Goal: Task Accomplishment & Management: Complete application form

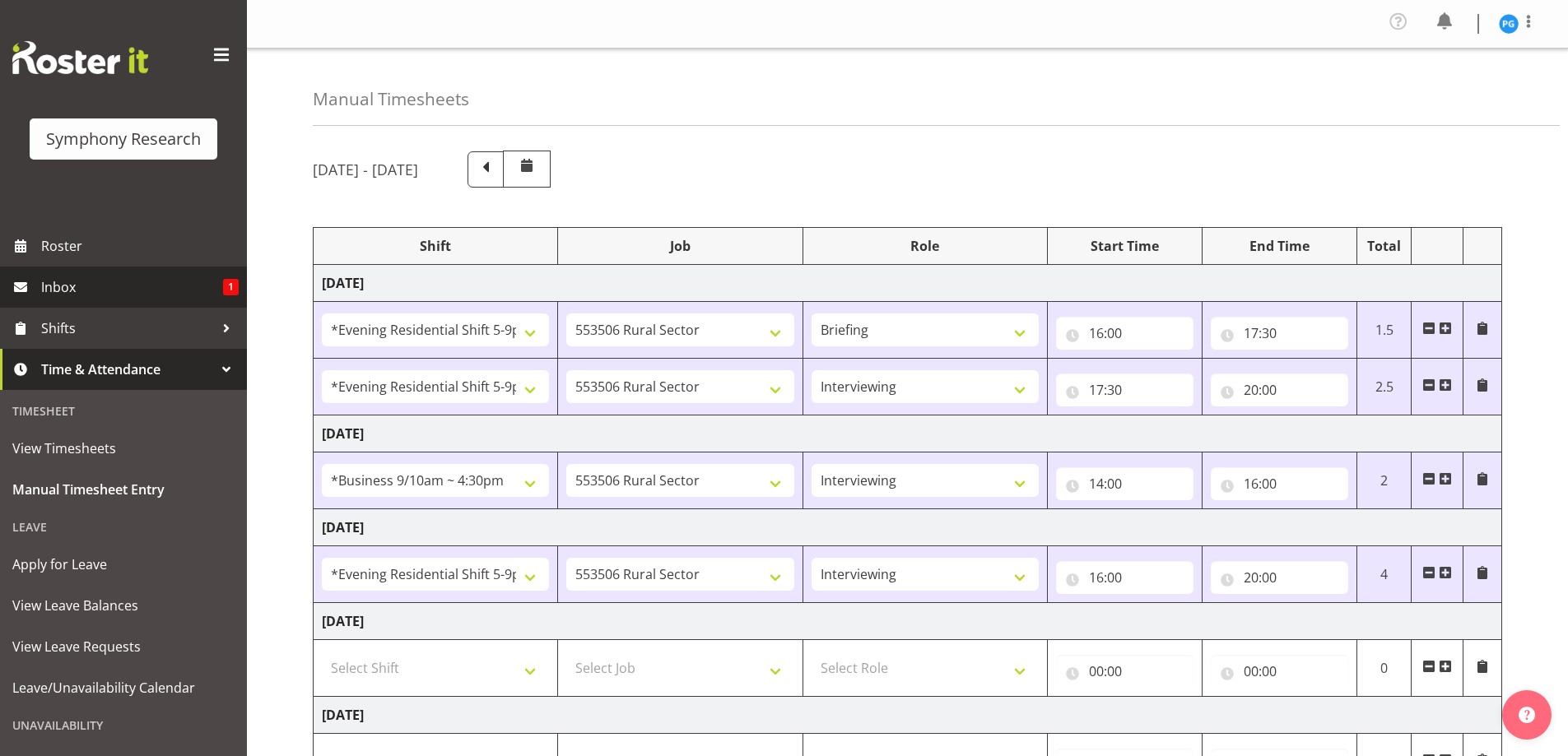
select select "48116"
select select "10587"
select select "48116"
select select "10587"
select select "47"
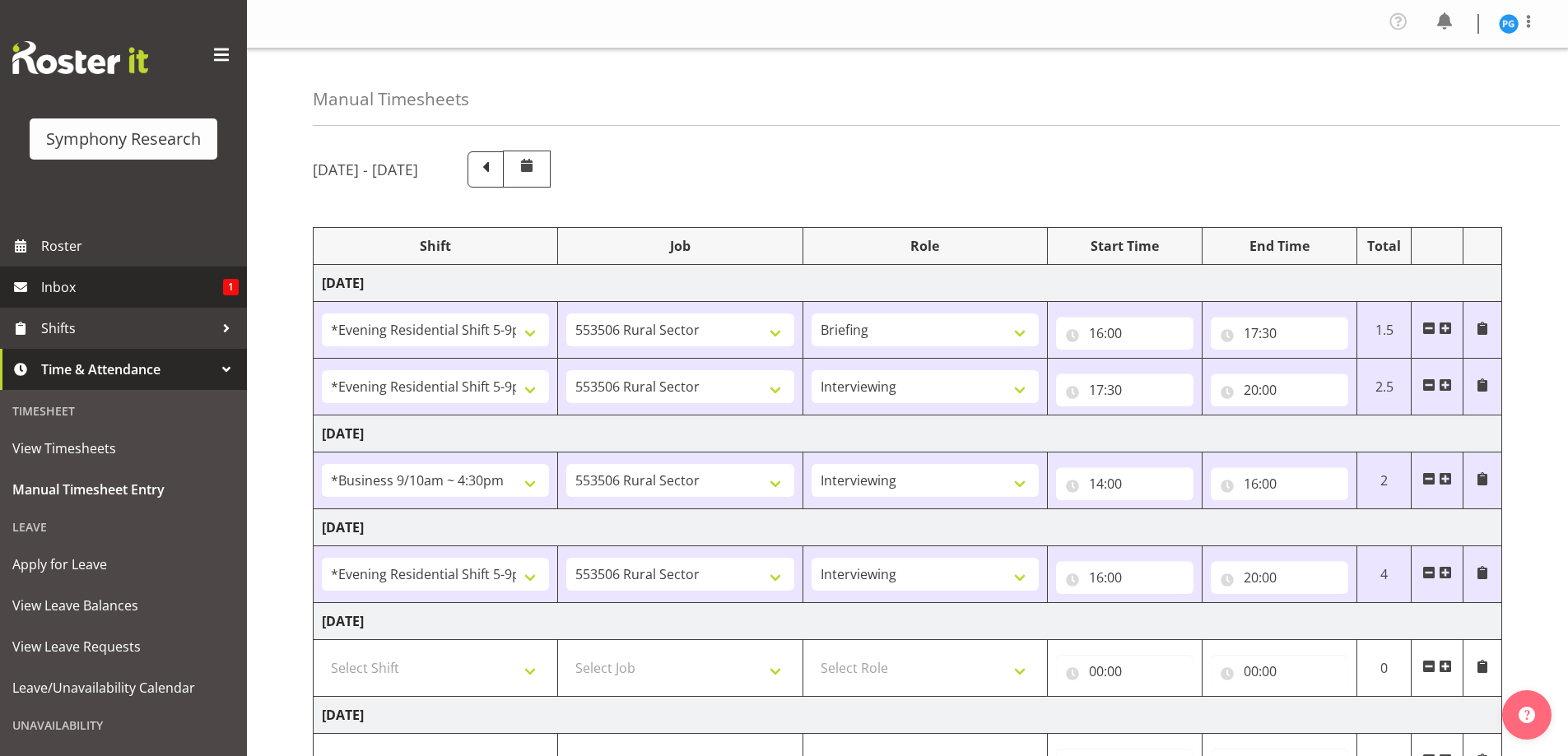
select select "26078"
select select "10587"
select select "47"
select select "48116"
select select "10587"
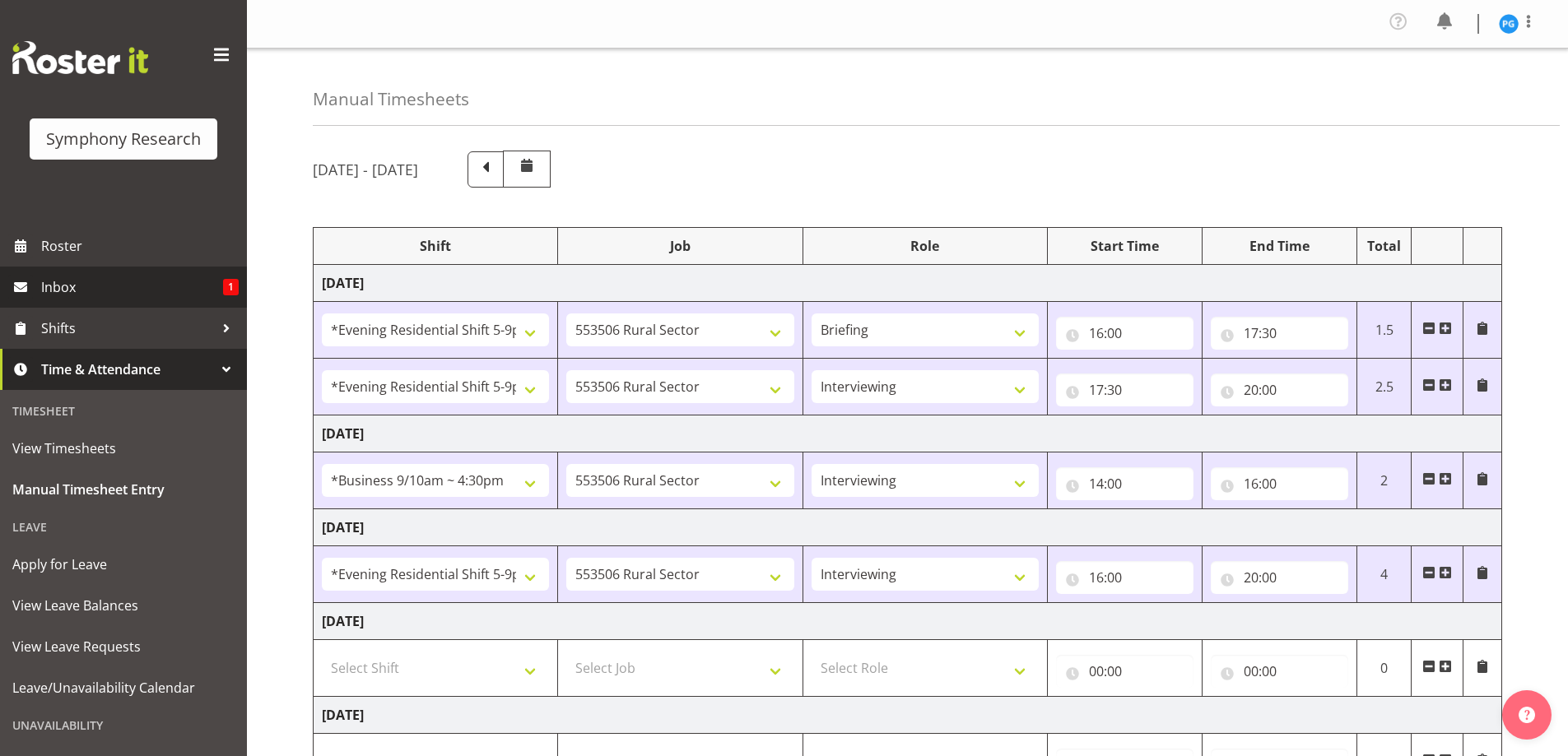
select select "47"
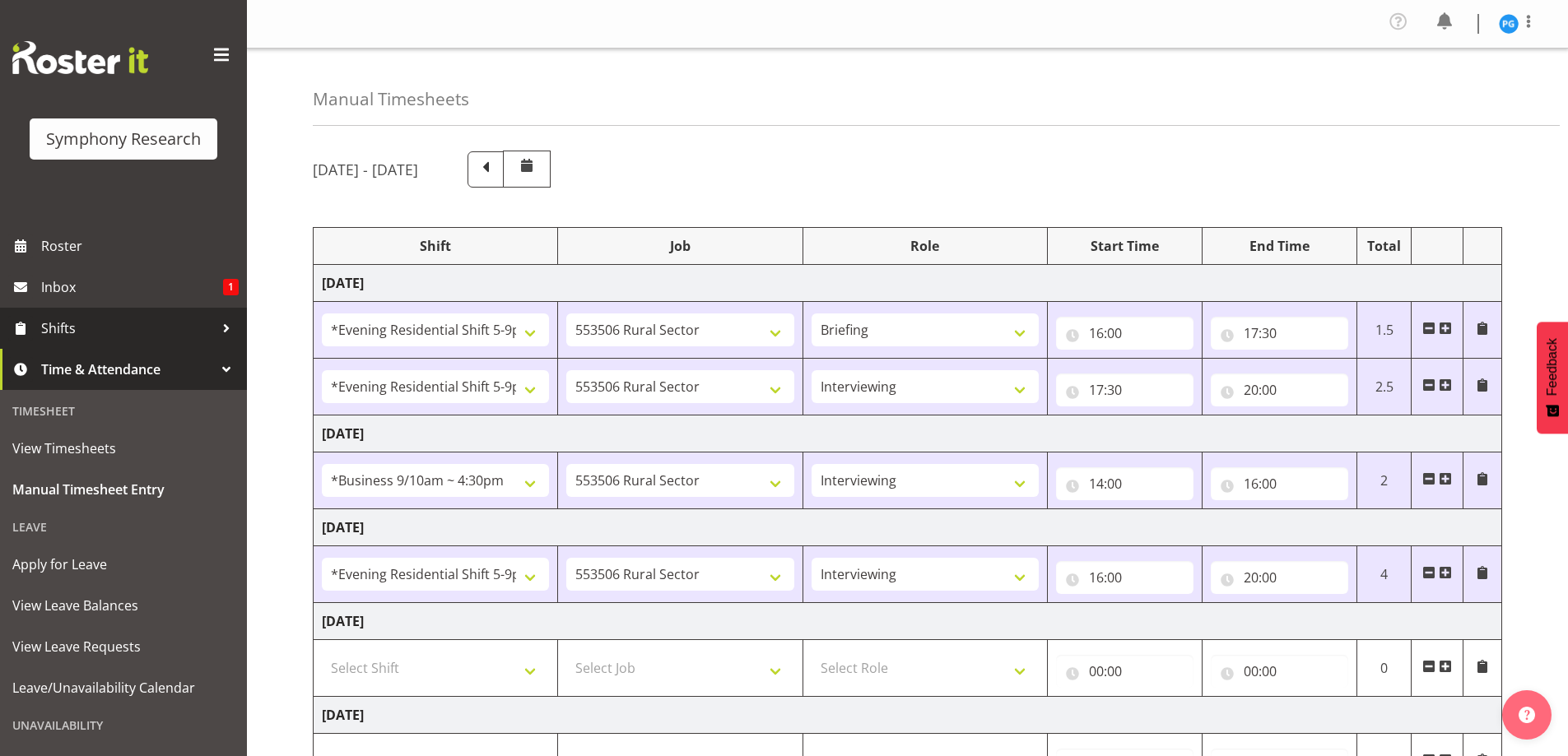
click at [214, 322] on div at bounding box center [226, 328] width 24 height 24
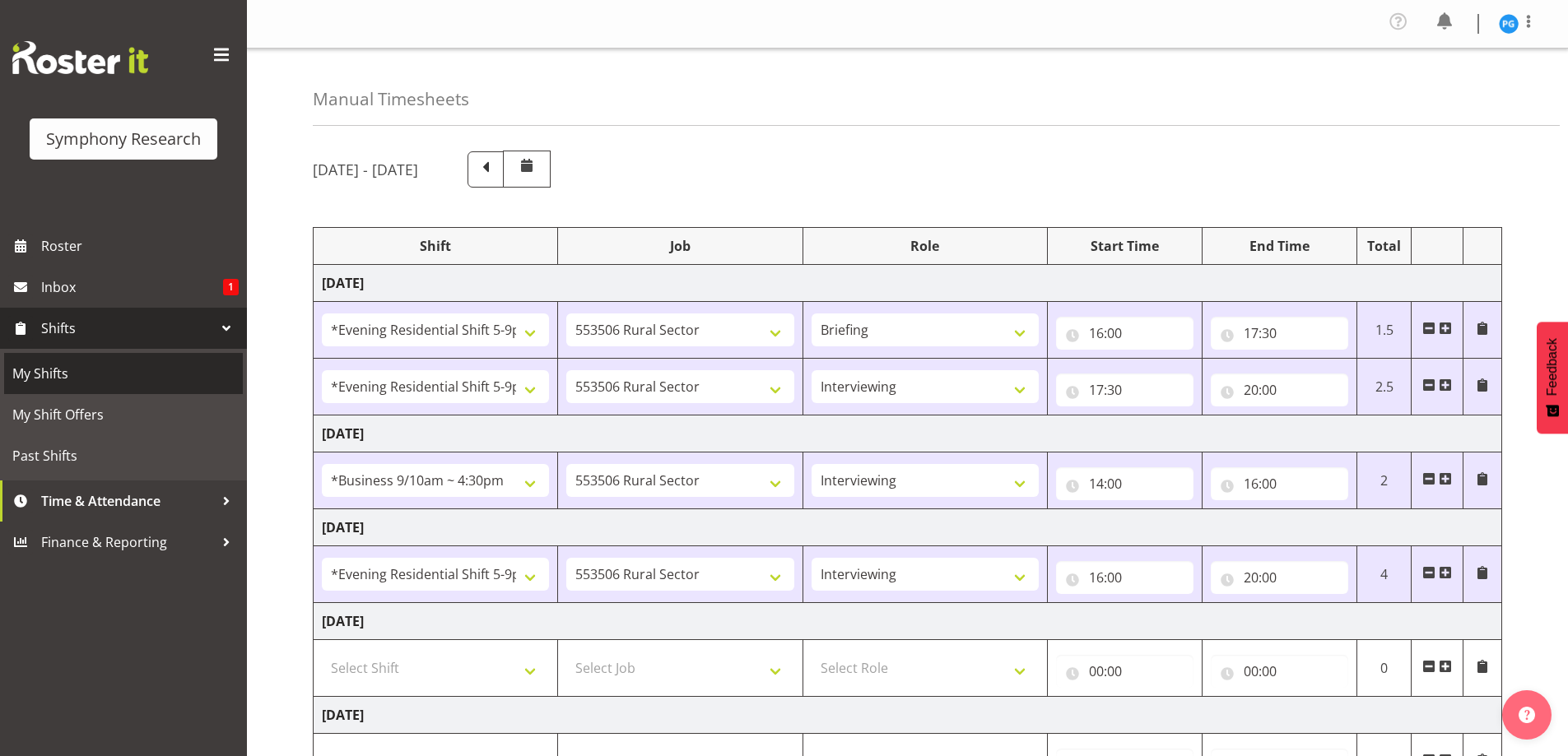
click at [76, 365] on span "My Shifts" at bounding box center [123, 374] width 222 height 24
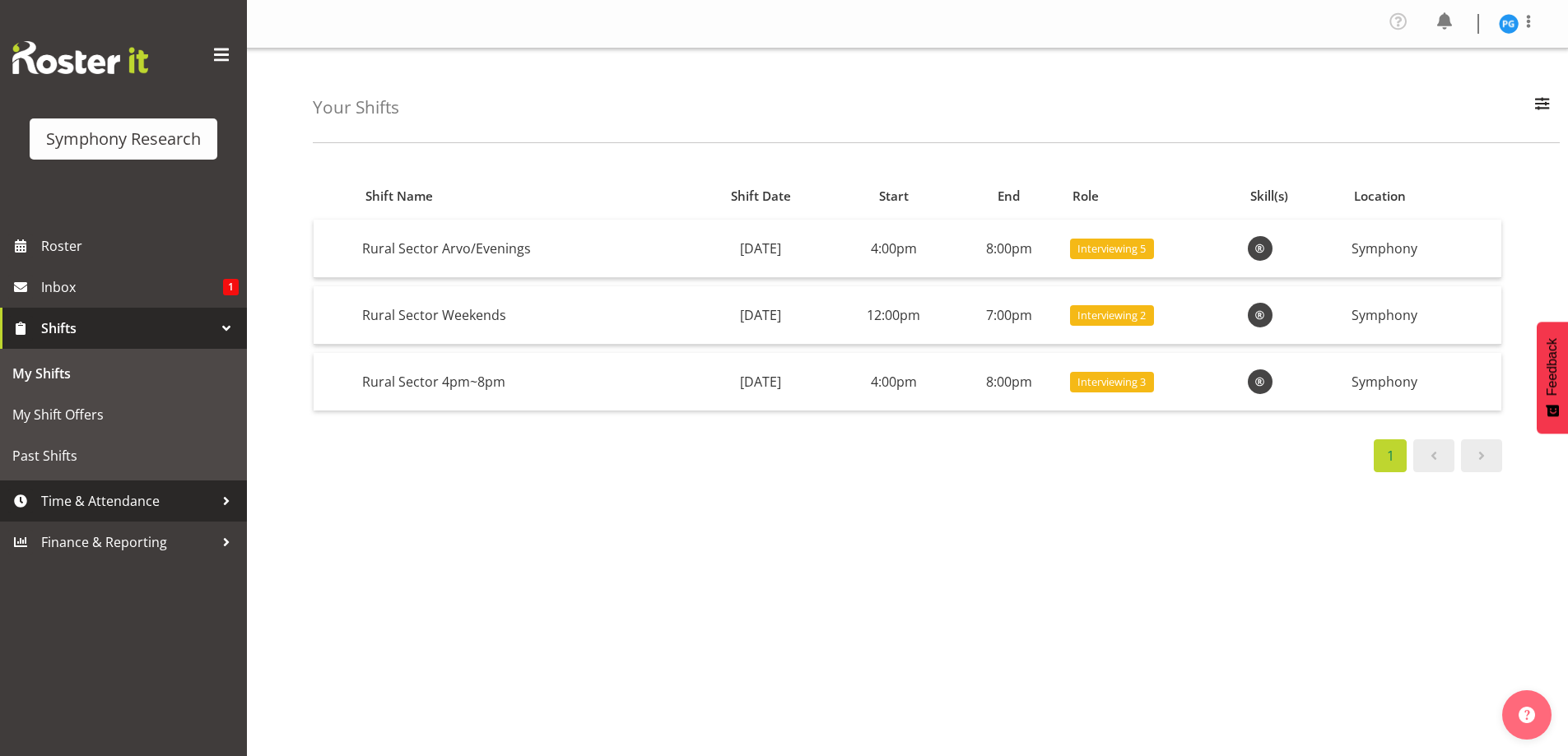
click at [222, 496] on div at bounding box center [226, 501] width 24 height 24
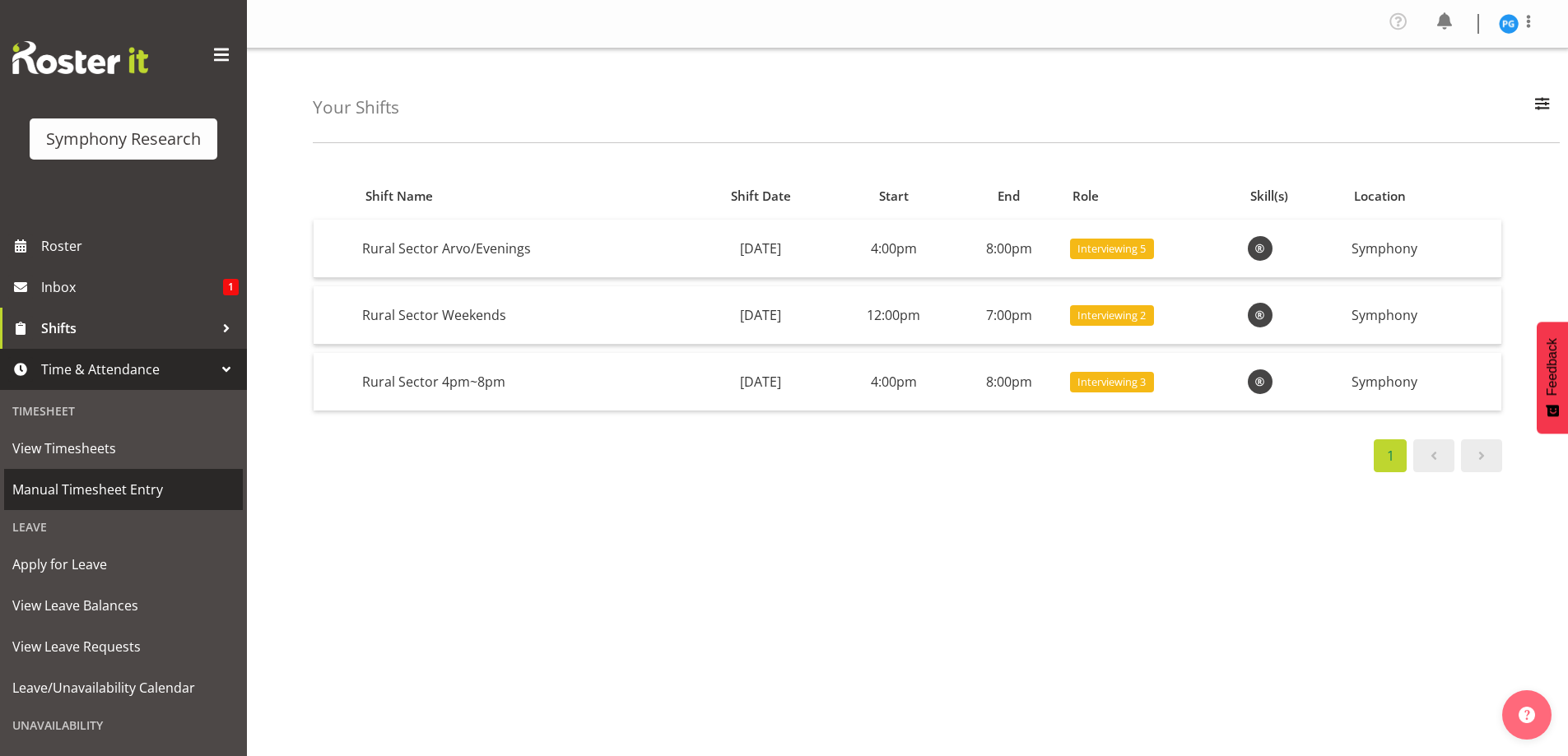
click at [103, 487] on span "Manual Timesheet Entry" at bounding box center [123, 489] width 222 height 24
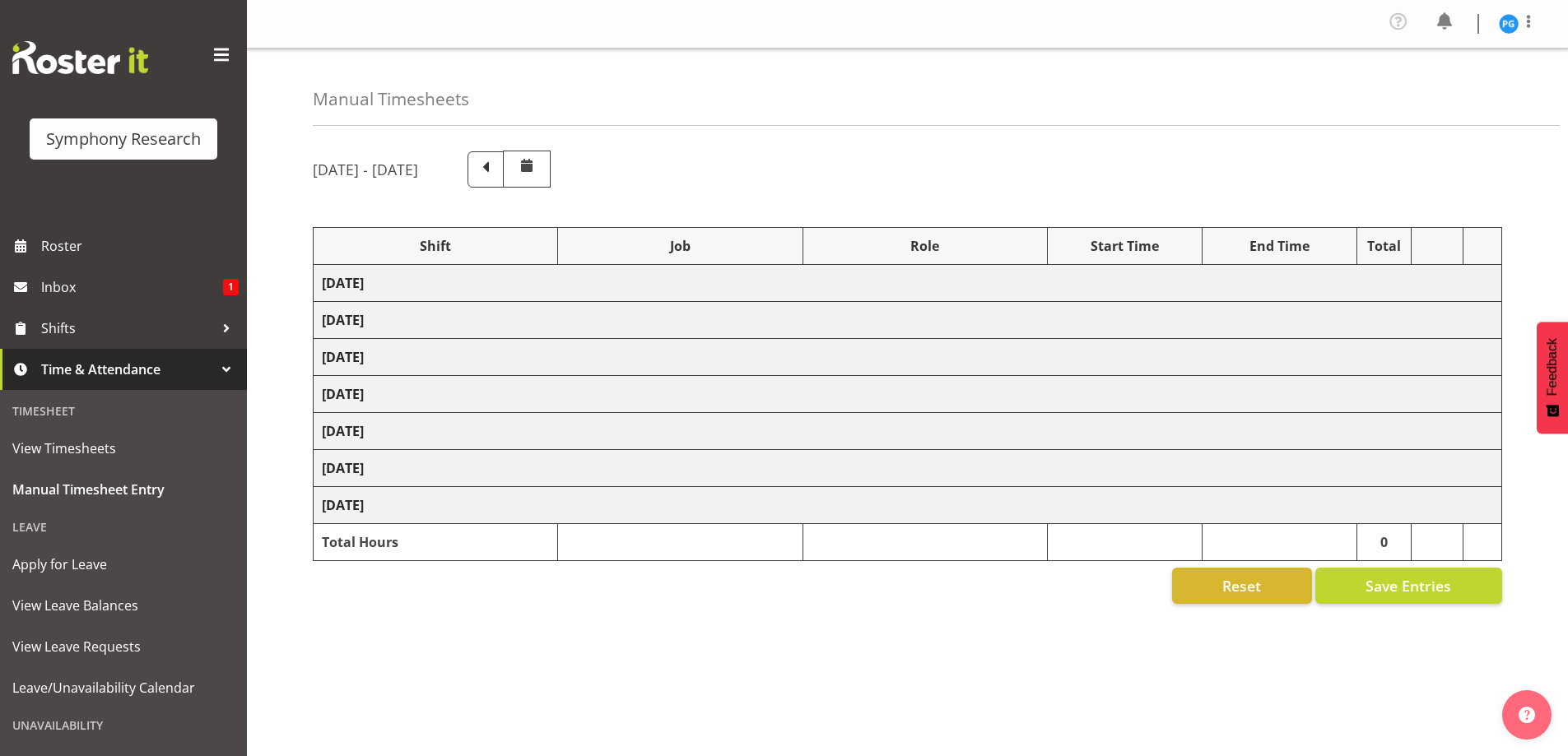
select select "48116"
select select "10587"
select select "48116"
select select "10587"
select select "47"
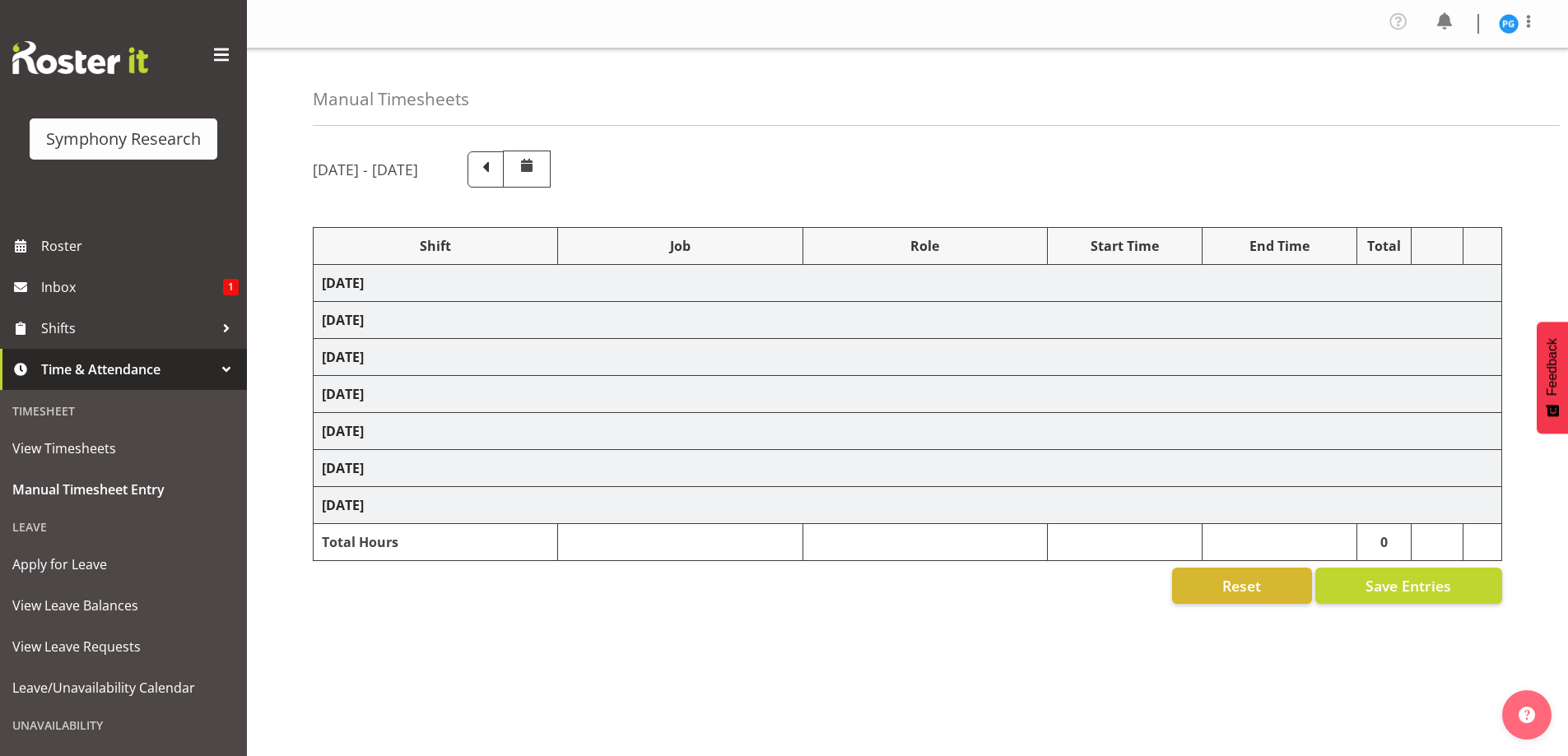
select select "26078"
select select "10587"
select select "47"
select select "48116"
select select "10587"
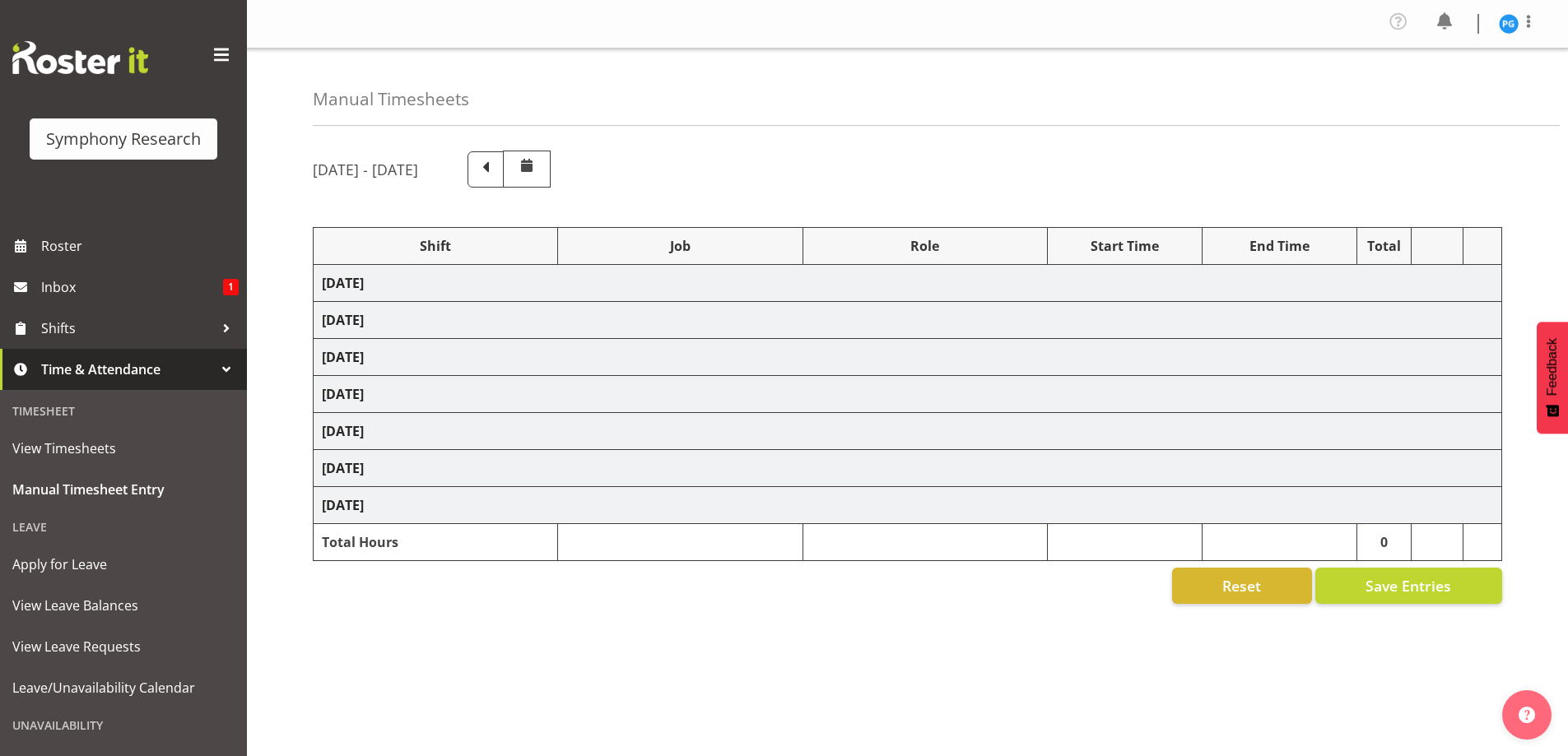
select select "47"
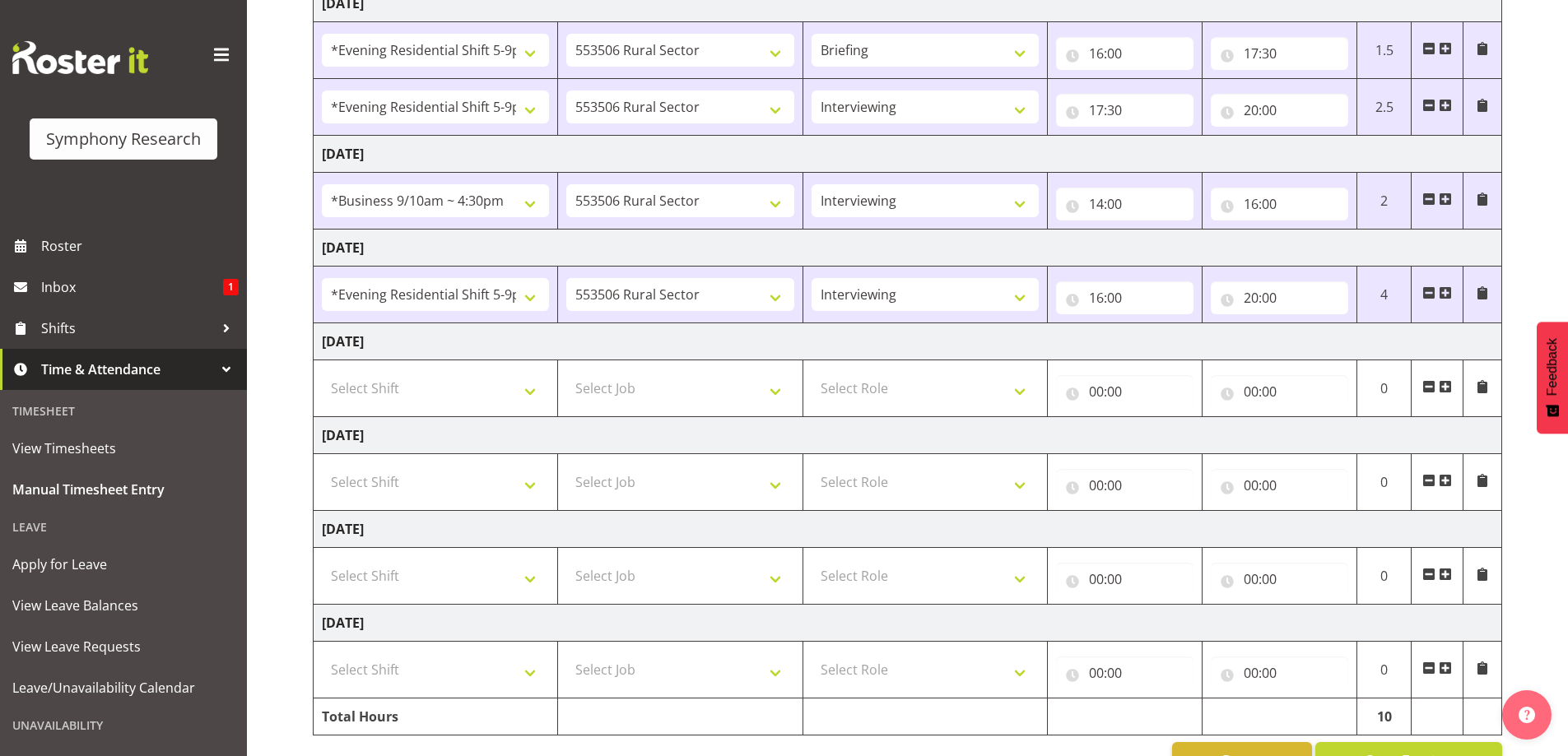
scroll to position [327, 0]
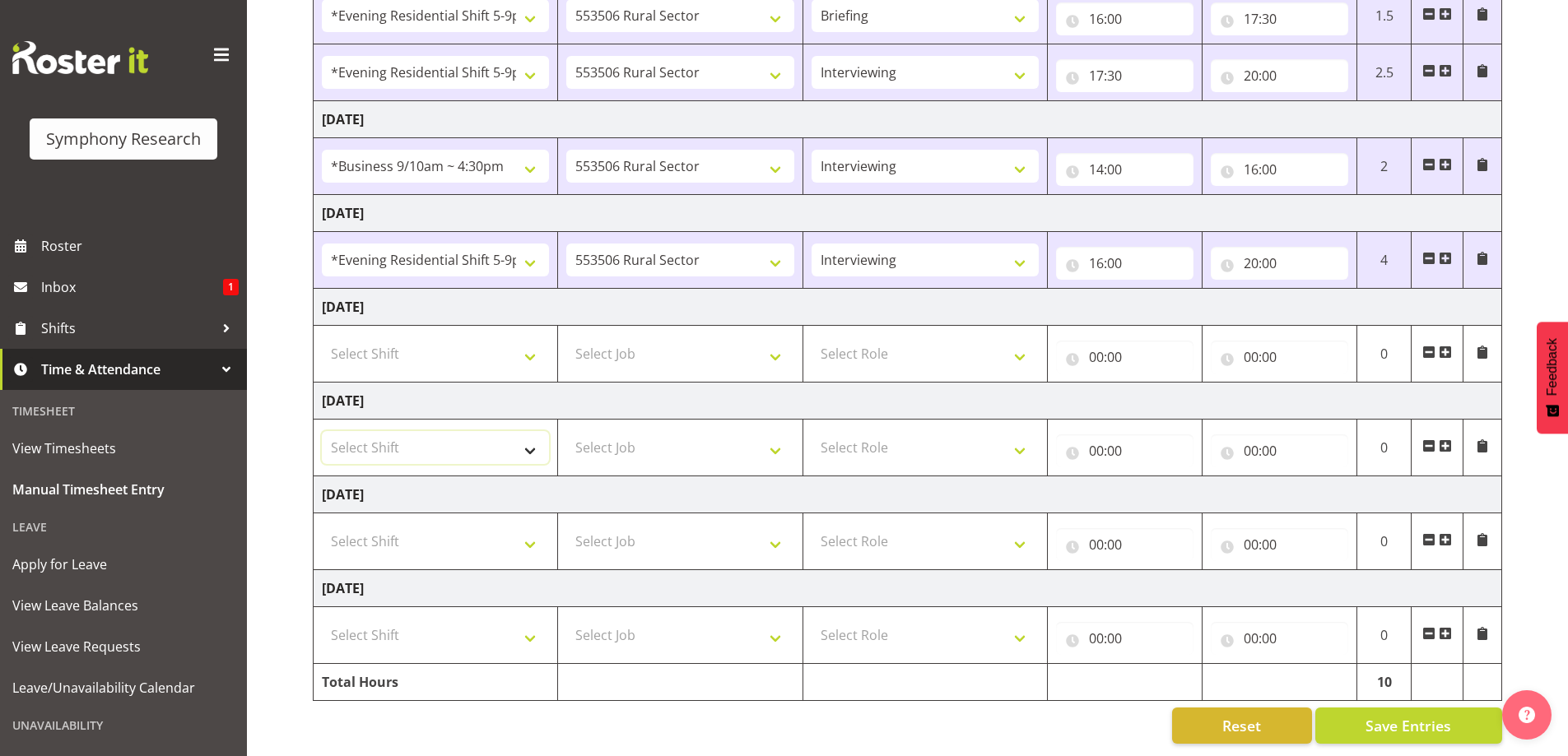
click at [529, 444] on select "Select Shift !!Weekend Residential (Roster IT Shift Label) *Business 9/10am ~ 4…" at bounding box center [435, 447] width 227 height 33
click at [535, 347] on select "Select Shift !!Weekend Residential (Roster IT Shift Label) *Business 9/10am ~ 4…" at bounding box center [435, 353] width 227 height 33
select select "26078"
click at [321, 337] on select "Select Shift !!Weekend Residential (Roster IT Shift Label) *Business 9/10am ~ 4…" at bounding box center [435, 353] width 227 height 33
click at [528, 348] on select "!!Weekend Residential (Roster IT Shift Label) *Business 9/10am ~ 4:30pm *Busine…" at bounding box center [435, 353] width 227 height 33
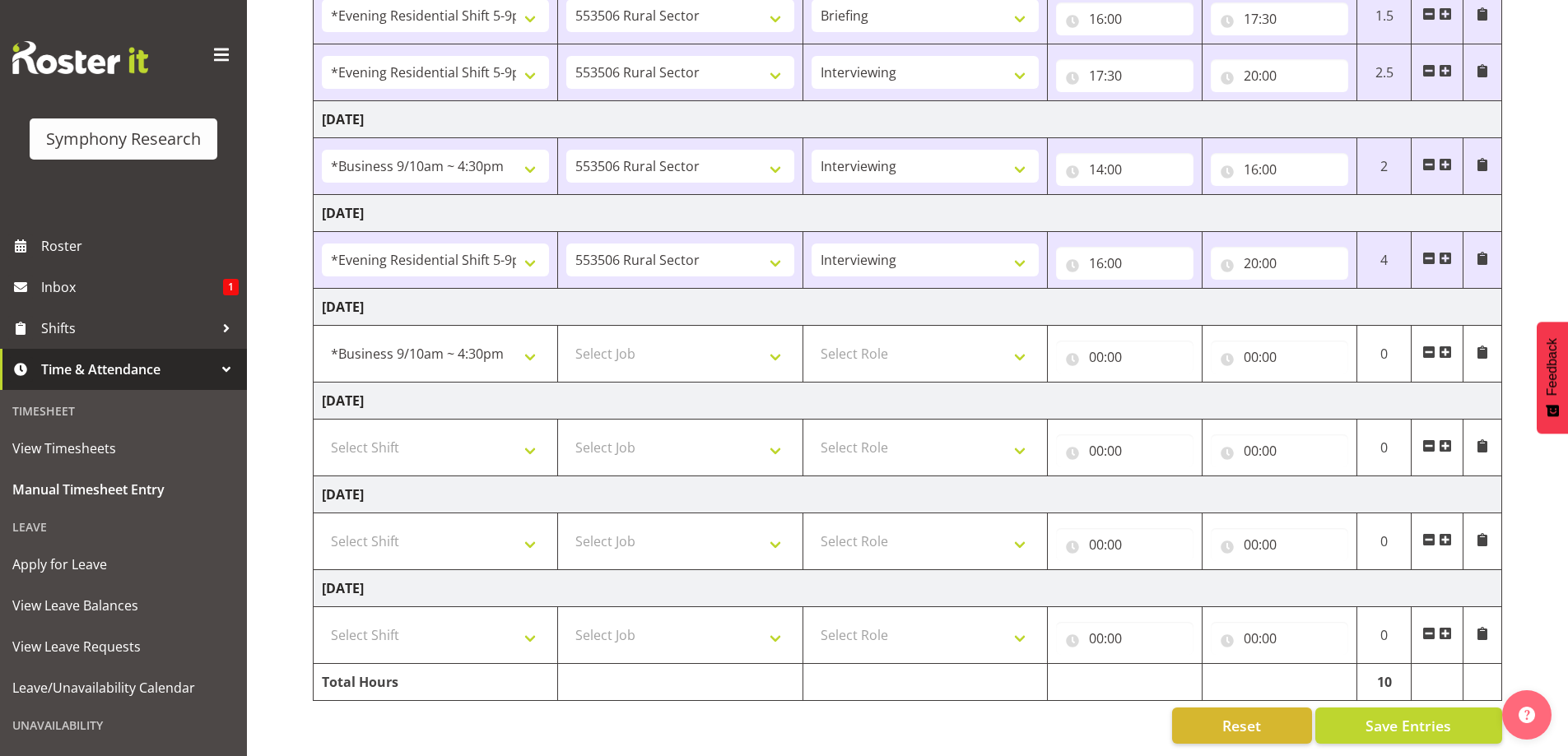
click at [655, 289] on td "[DATE]" at bounding box center [908, 307] width 1188 height 37
click at [528, 441] on select "Select Shift !!Weekend Residential (Roster IT Shift Label) *Business 9/10am ~ 4…" at bounding box center [435, 447] width 227 height 33
select select "26078"
click at [321, 431] on select "Select Shift !!Weekend Residential (Roster IT Shift Label) *Business 9/10am ~ 4…" at bounding box center [435, 447] width 227 height 33
click at [781, 450] on select "Select Job 550060 IF Admin 553492 World Poll Aus Wave 2 Main 2025 553493 World …" at bounding box center [679, 447] width 227 height 33
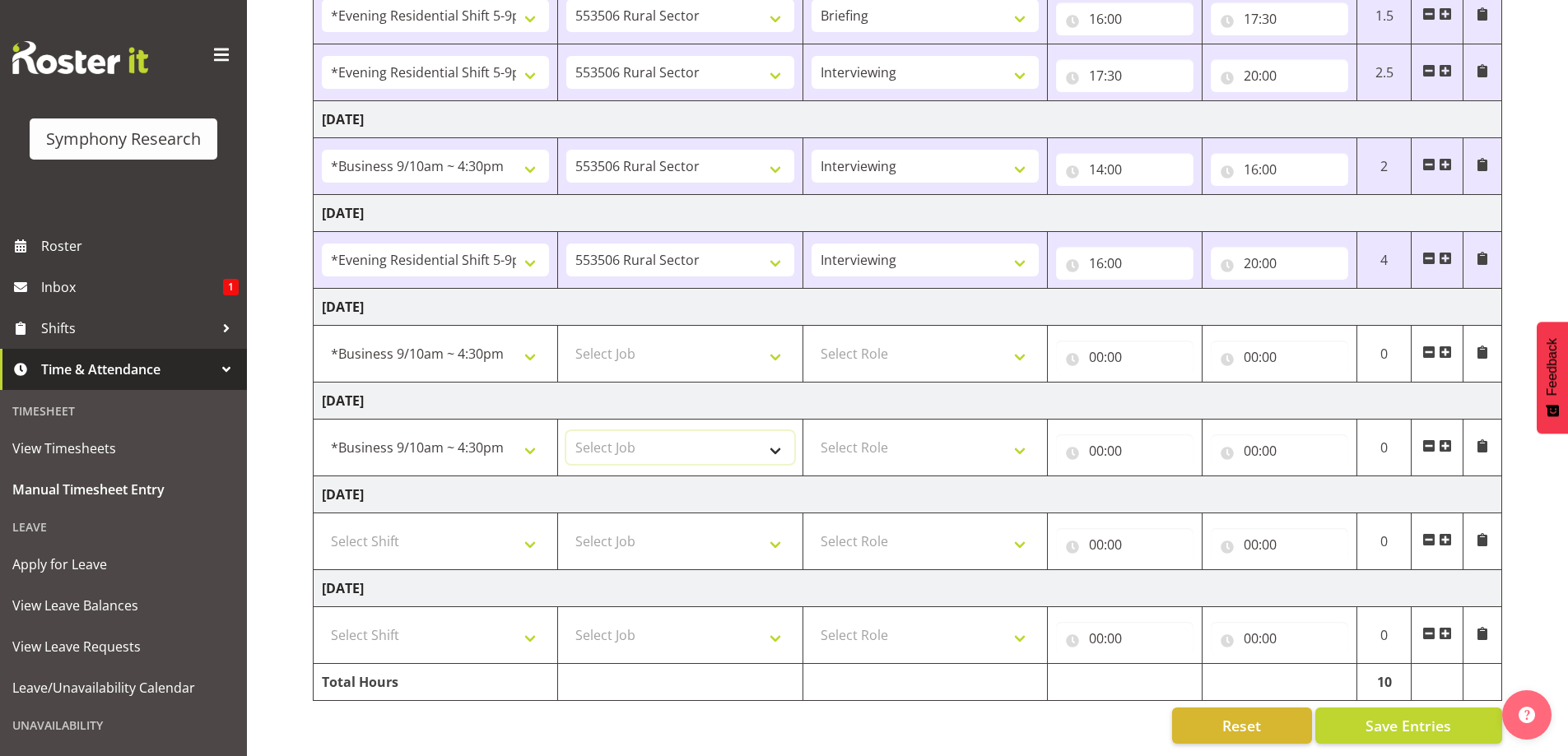
select select "10587"
click at [566, 431] on select "Select Job 550060 IF Admin 553492 World Poll Aus Wave 2 Main 2025 553493 World …" at bounding box center [679, 447] width 227 height 33
click at [1026, 450] on select "Select Role Briefing Interviewing" at bounding box center [925, 447] width 227 height 33
select select "47"
click at [812, 431] on select "Select Role Briefing Interviewing" at bounding box center [925, 447] width 227 height 33
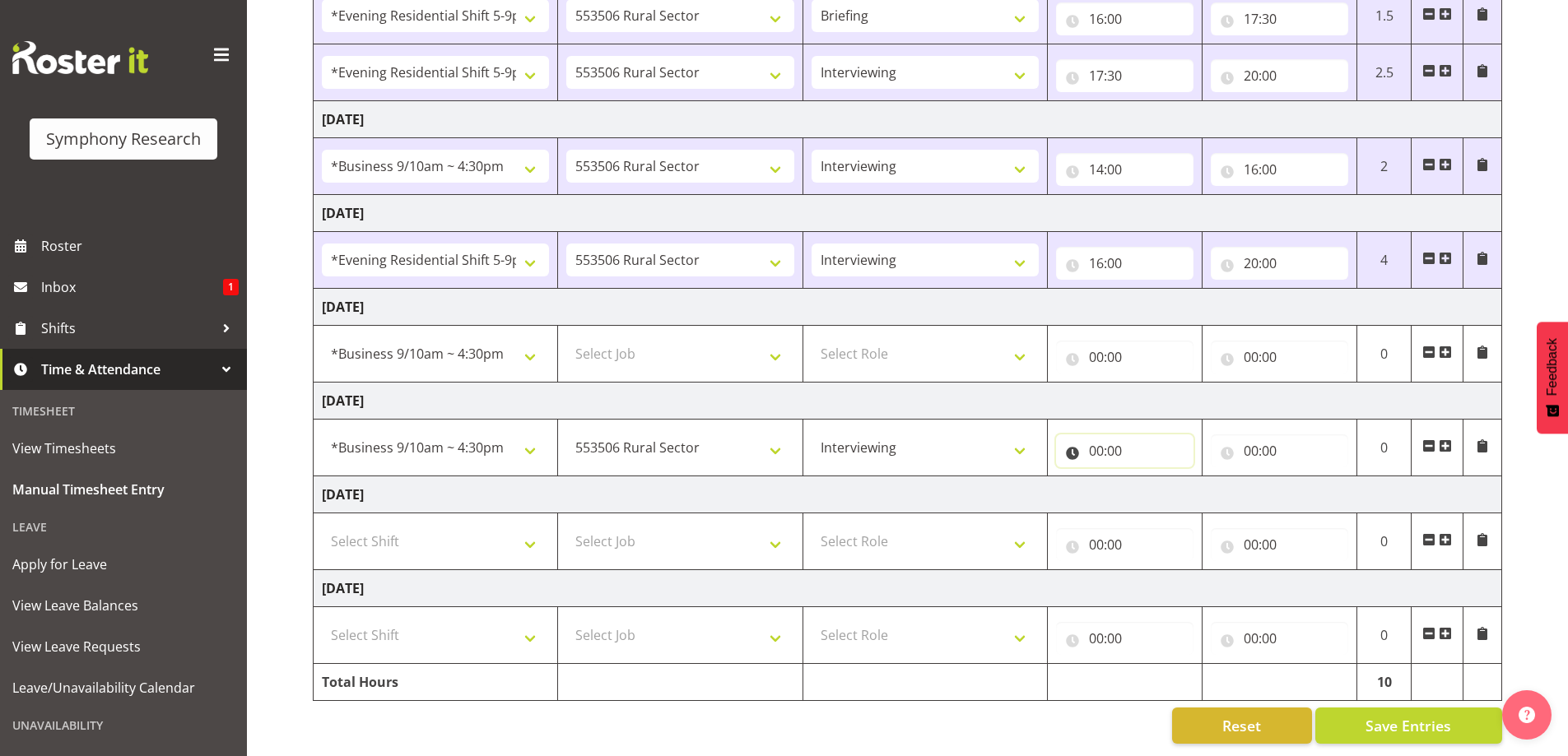
click at [1107, 443] on input "00:00" at bounding box center [1125, 451] width 138 height 33
click at [1165, 486] on select "00 01 02 03 04 05 06 07 08 09 10 11 12 13 14 15 16 17 18 19 20 21 22 23" at bounding box center [1169, 493] width 37 height 33
select select "14"
click at [1150, 477] on select "00 01 02 03 04 05 06 07 08 09 10 11 12 13 14 15 16 17 18 19 20 21 22 23" at bounding box center [1169, 493] width 37 height 33
type input "14:00"
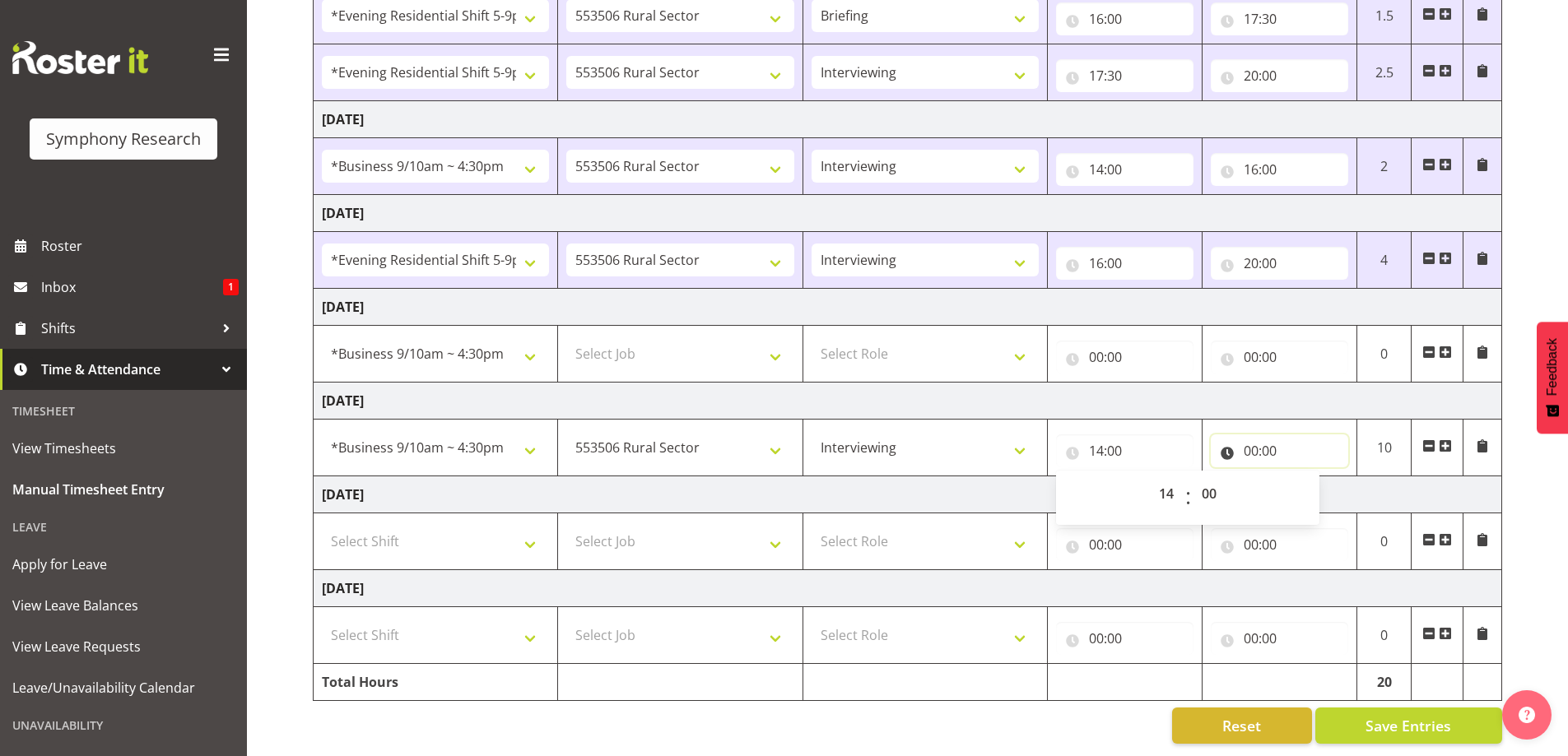
click at [1275, 435] on input "00:00" at bounding box center [1279, 451] width 138 height 33
click at [1322, 489] on select "00 01 02 03 04 05 06 07 08 09 10 11 12 13 14 15 16 17 18 19 20 21 22 23" at bounding box center [1323, 493] width 37 height 33
select select "16"
click at [1305, 477] on select "00 01 02 03 04 05 06 07 08 09 10 11 12 13 14 15 16 17 18 19 20 21 22 23" at bounding box center [1323, 493] width 37 height 33
type input "16:00"
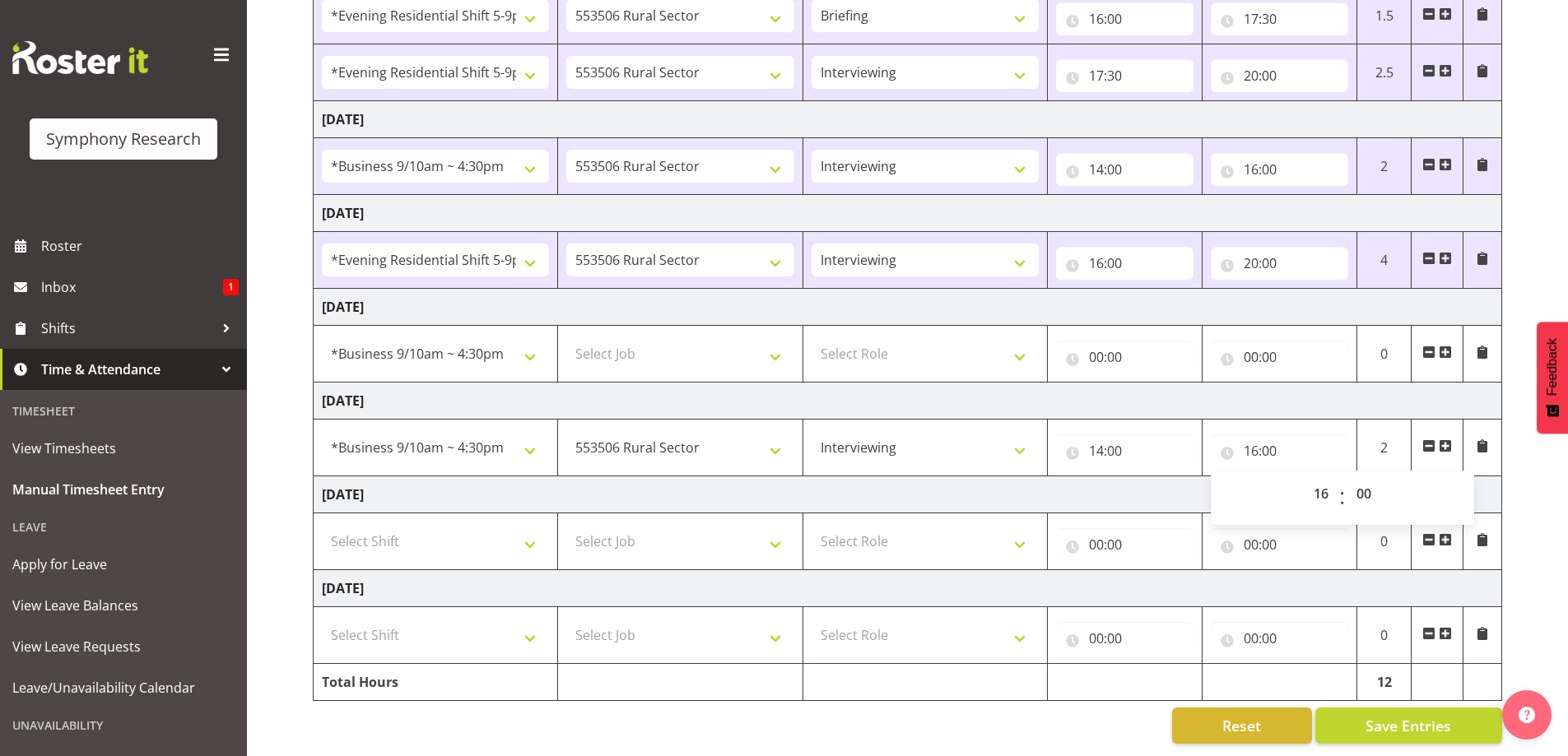
click at [1329, 389] on td "[DATE]" at bounding box center [908, 401] width 1188 height 37
click at [1363, 707] on button "Save Entries" at bounding box center [1408, 725] width 187 height 37
select select
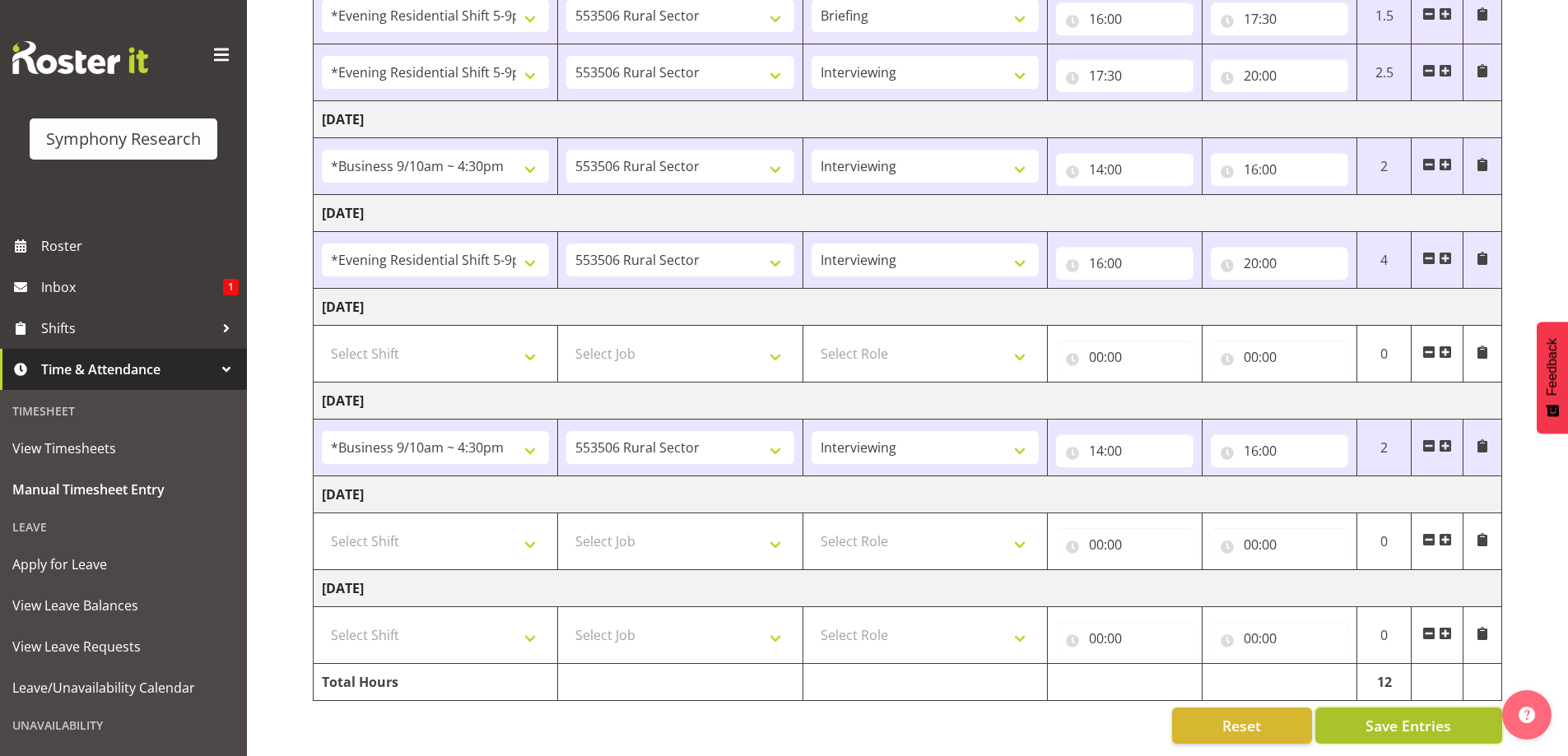
click at [1376, 715] on span "Save Entries" at bounding box center [1408, 725] width 85 height 22
click at [346, 200] on td "[DATE]" at bounding box center [908, 214] width 1188 height 37
click at [1146, 731] on div "Reset Save Entries" at bounding box center [907, 725] width 1189 height 37
